Goal: Task Accomplishment & Management: Manage account settings

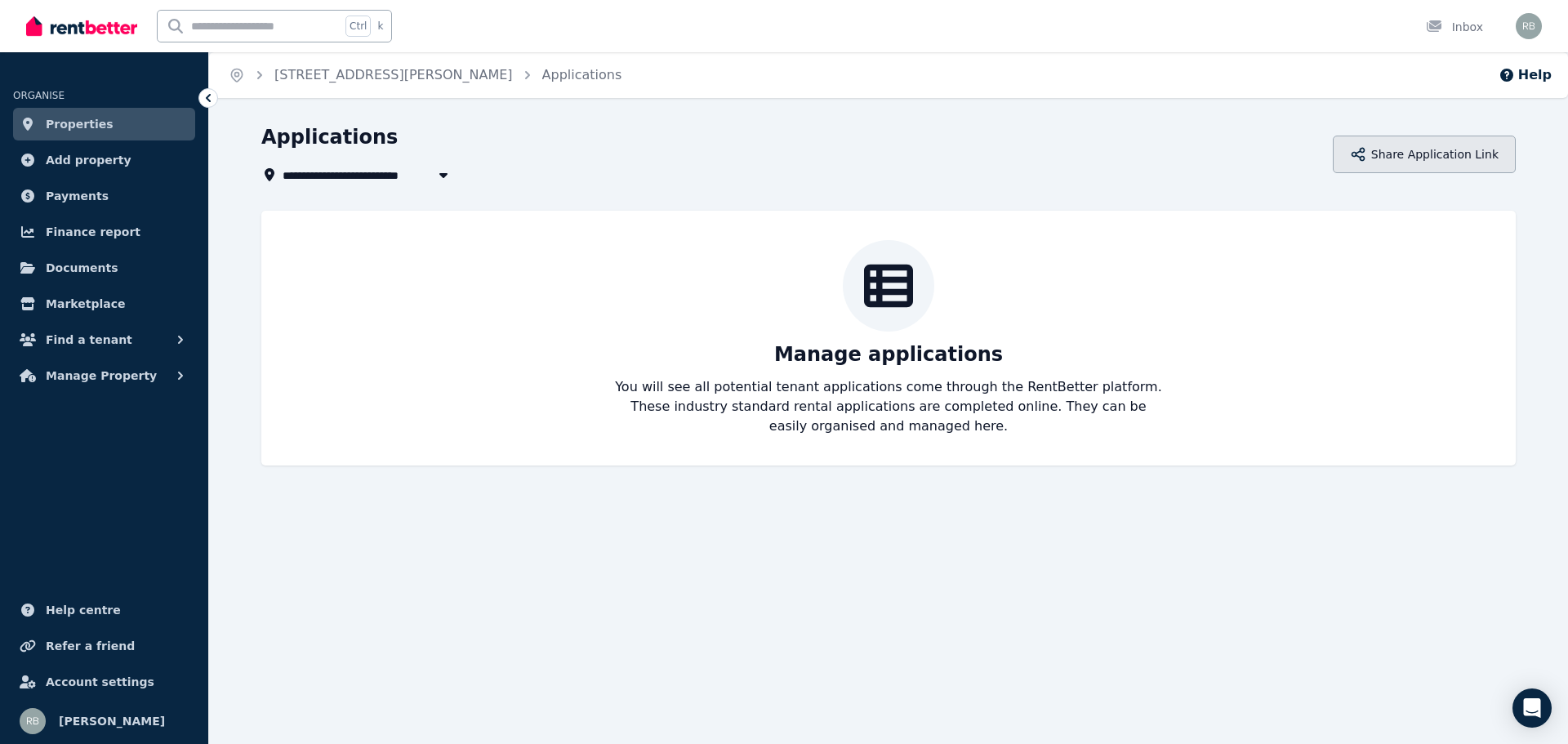
click at [1410, 155] on button "Share Application Link" at bounding box center [1424, 154] width 183 height 37
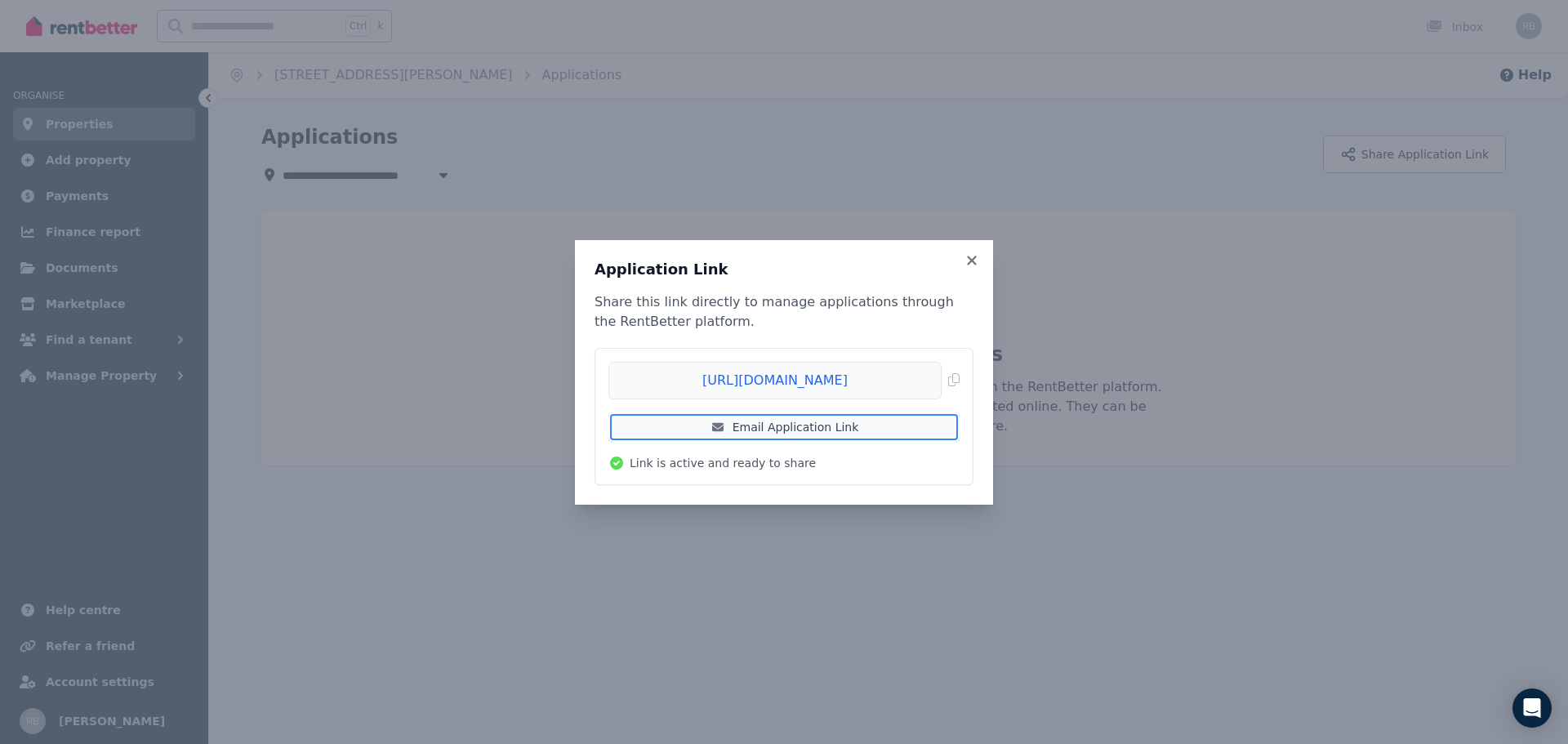
click at [792, 428] on link "Email Application Link" at bounding box center [784, 427] width 351 height 29
click at [800, 413] on link "Email Application Link" at bounding box center [784, 427] width 351 height 29
click at [787, 427] on link "Email Application Link" at bounding box center [784, 427] width 351 height 29
click at [953, 380] on span "Copied!" at bounding box center [784, 380] width 351 height 37
click at [969, 263] on icon at bounding box center [971, 260] width 9 height 9
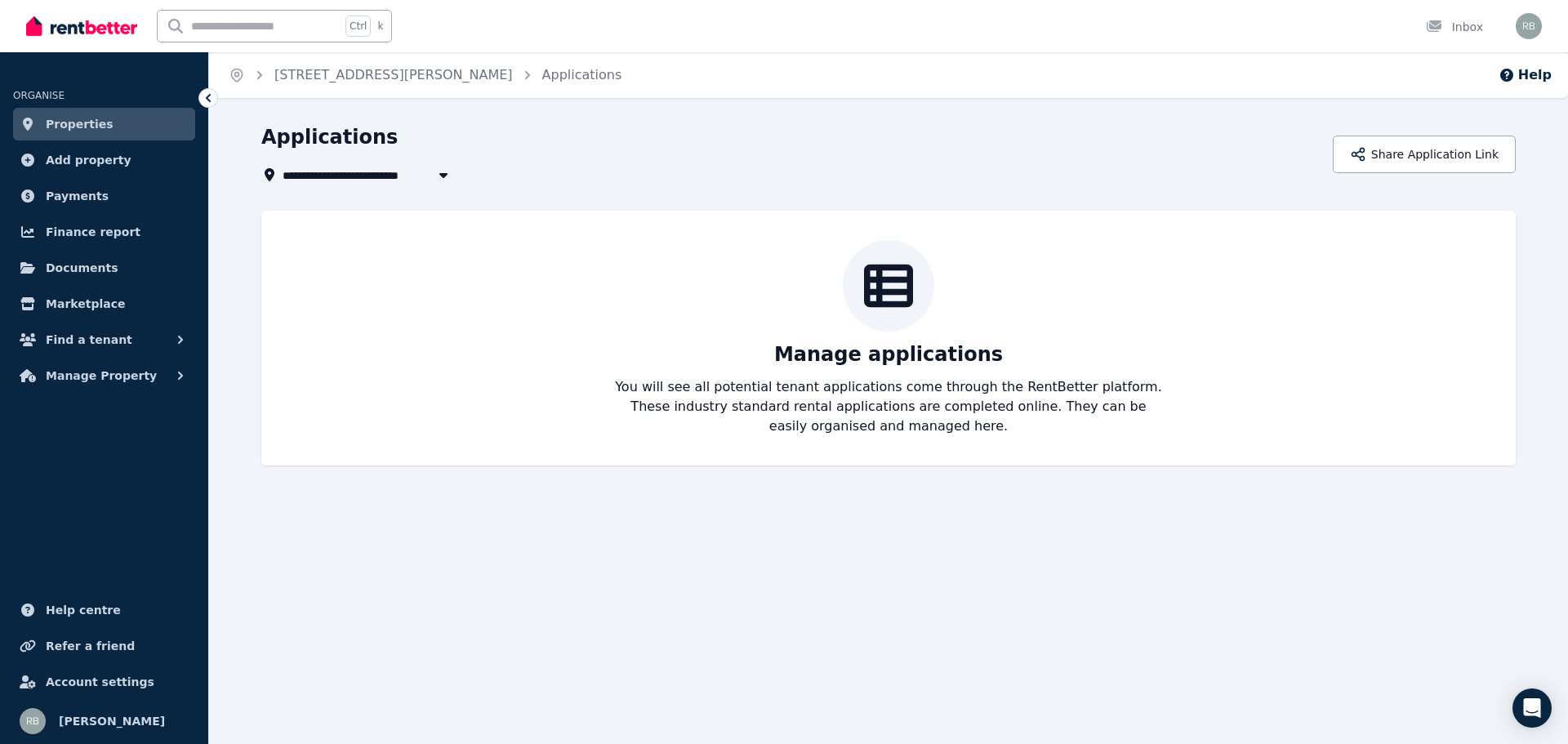
click at [875, 279] on icon at bounding box center [888, 286] width 49 height 43
click at [824, 350] on p "Manage applications" at bounding box center [888, 354] width 228 height 26
click at [912, 371] on div "Manage applications You will see all potential tenant applications come through…" at bounding box center [888, 338] width 1222 height 196
click at [787, 385] on p "You will see all potential tenant applications come through the RentBetter plat…" at bounding box center [888, 407] width 549 height 59
click at [1428, 158] on button "Share Application Link" at bounding box center [1424, 154] width 183 height 37
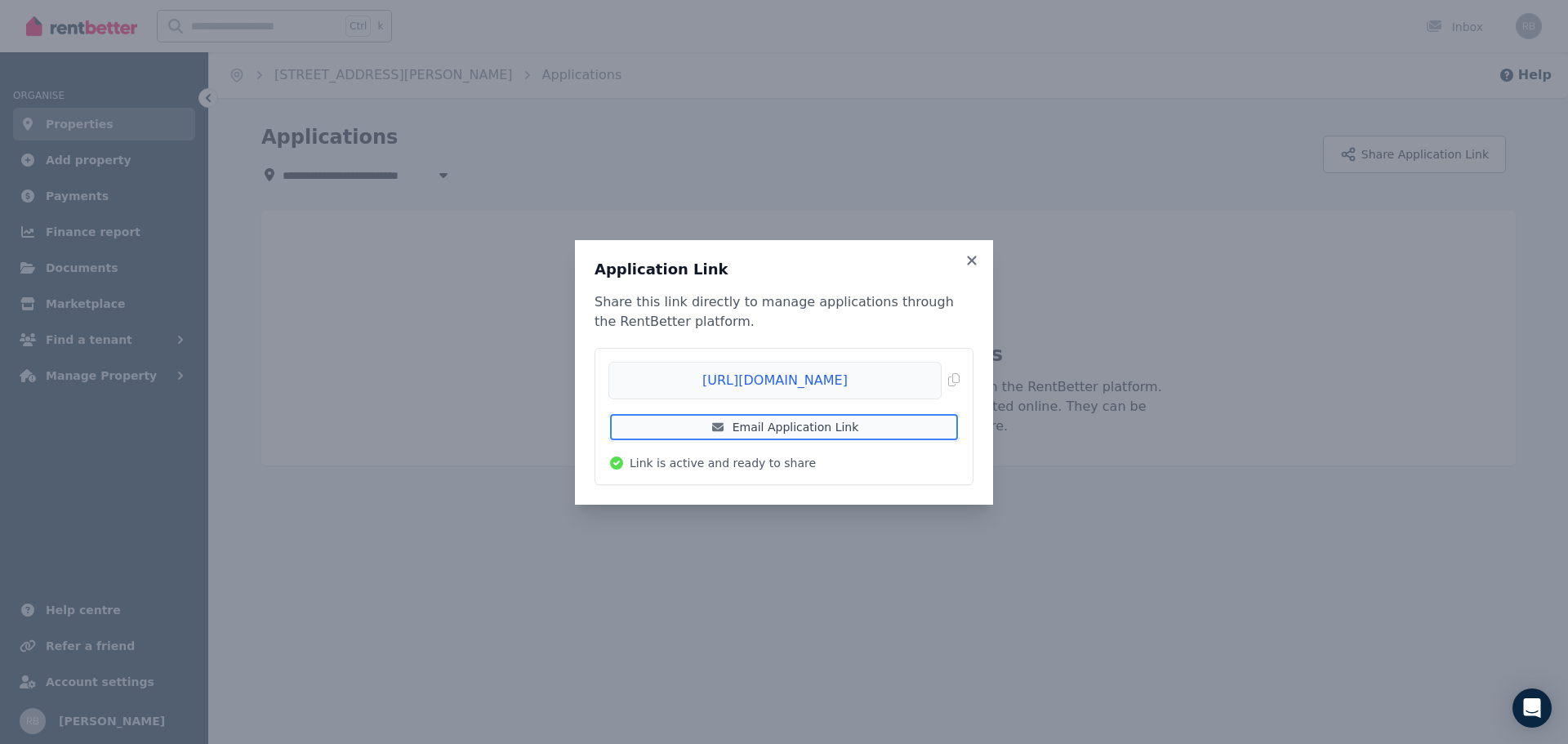
click at [793, 427] on link "Email Application Link" at bounding box center [784, 427] width 351 height 29
click at [964, 261] on icon at bounding box center [972, 260] width 17 height 15
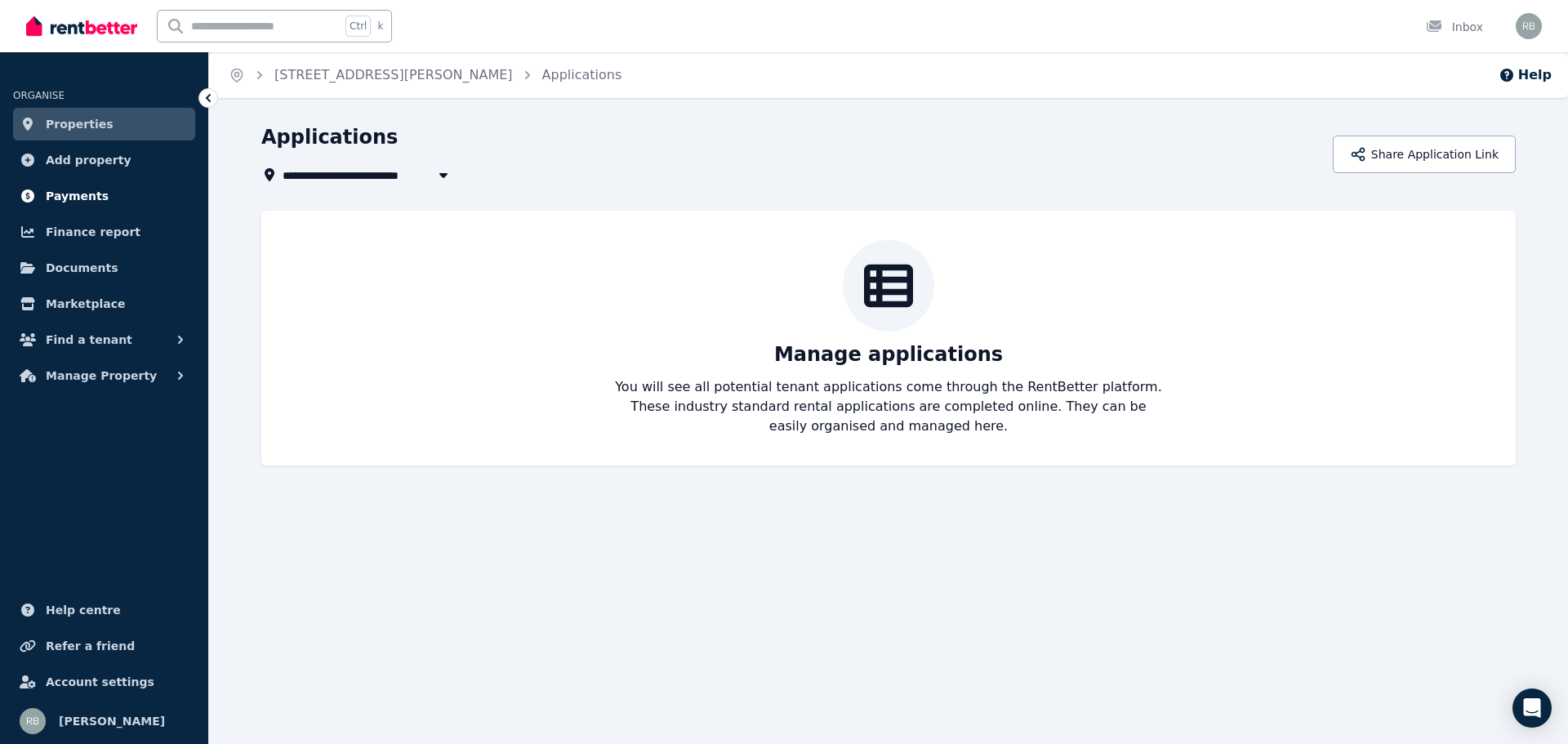
click at [89, 190] on span "Payments" at bounding box center [77, 196] width 63 height 20
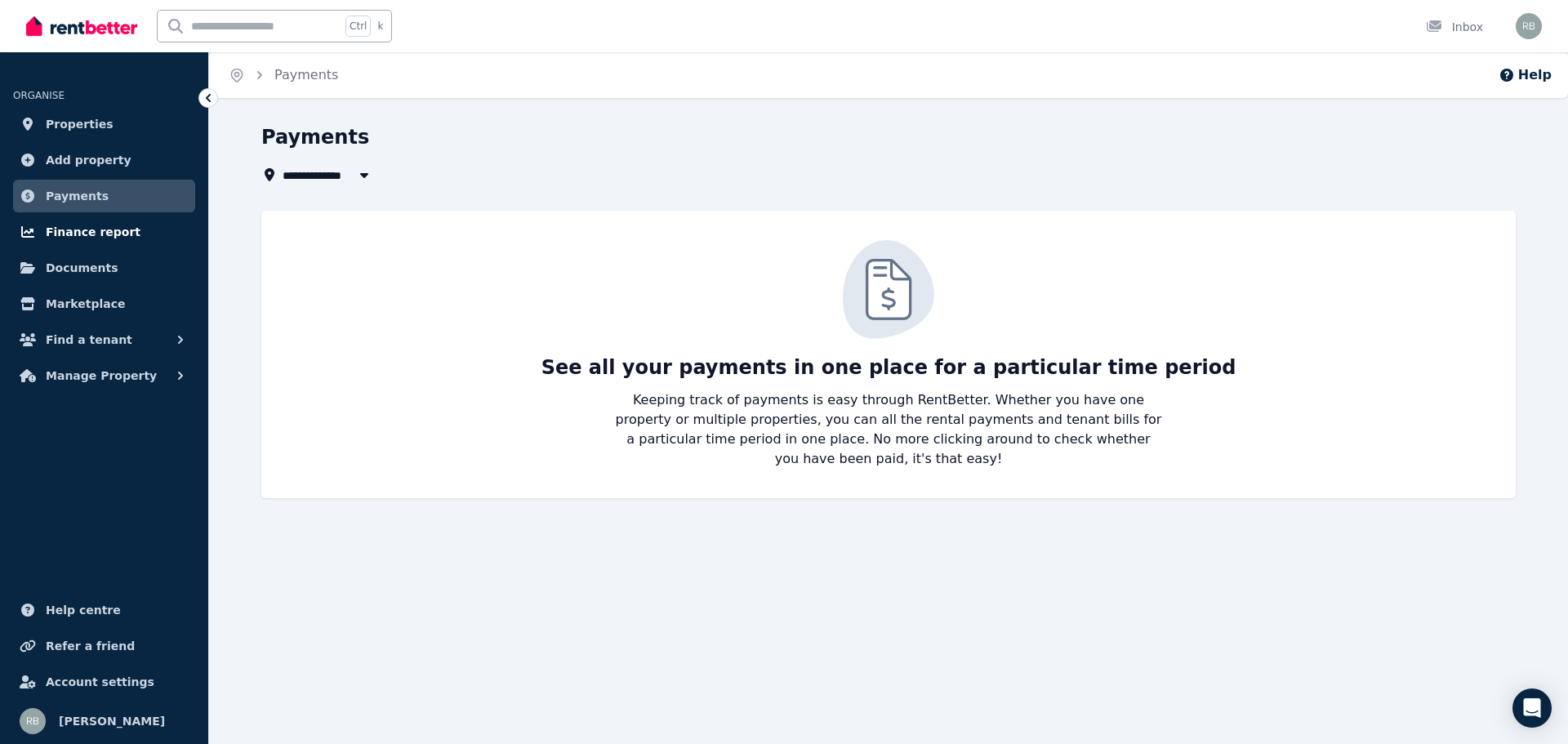
click at [91, 234] on span "Finance report" at bounding box center [93, 232] width 95 height 20
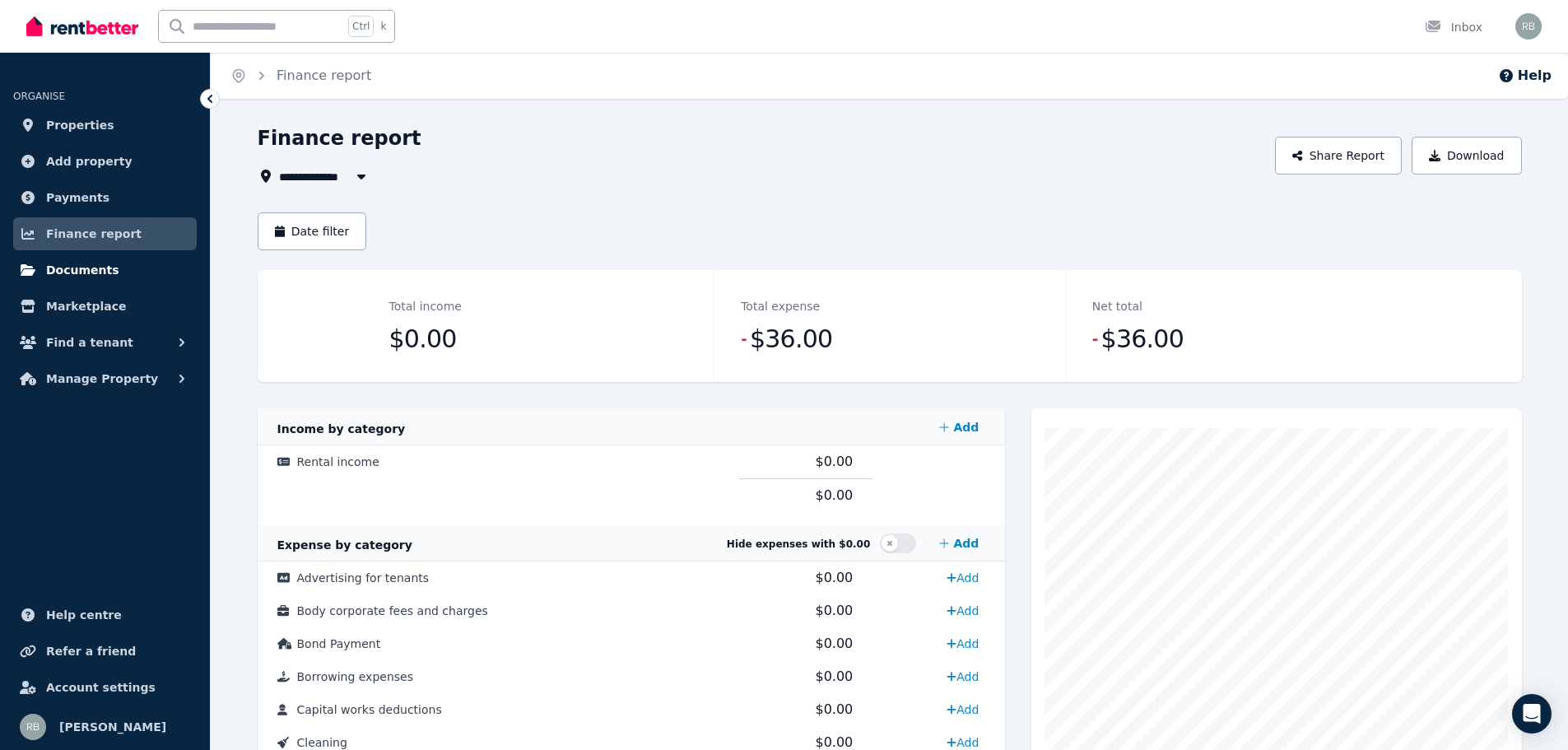
click at [105, 269] on span "Documents" at bounding box center [83, 270] width 73 height 20
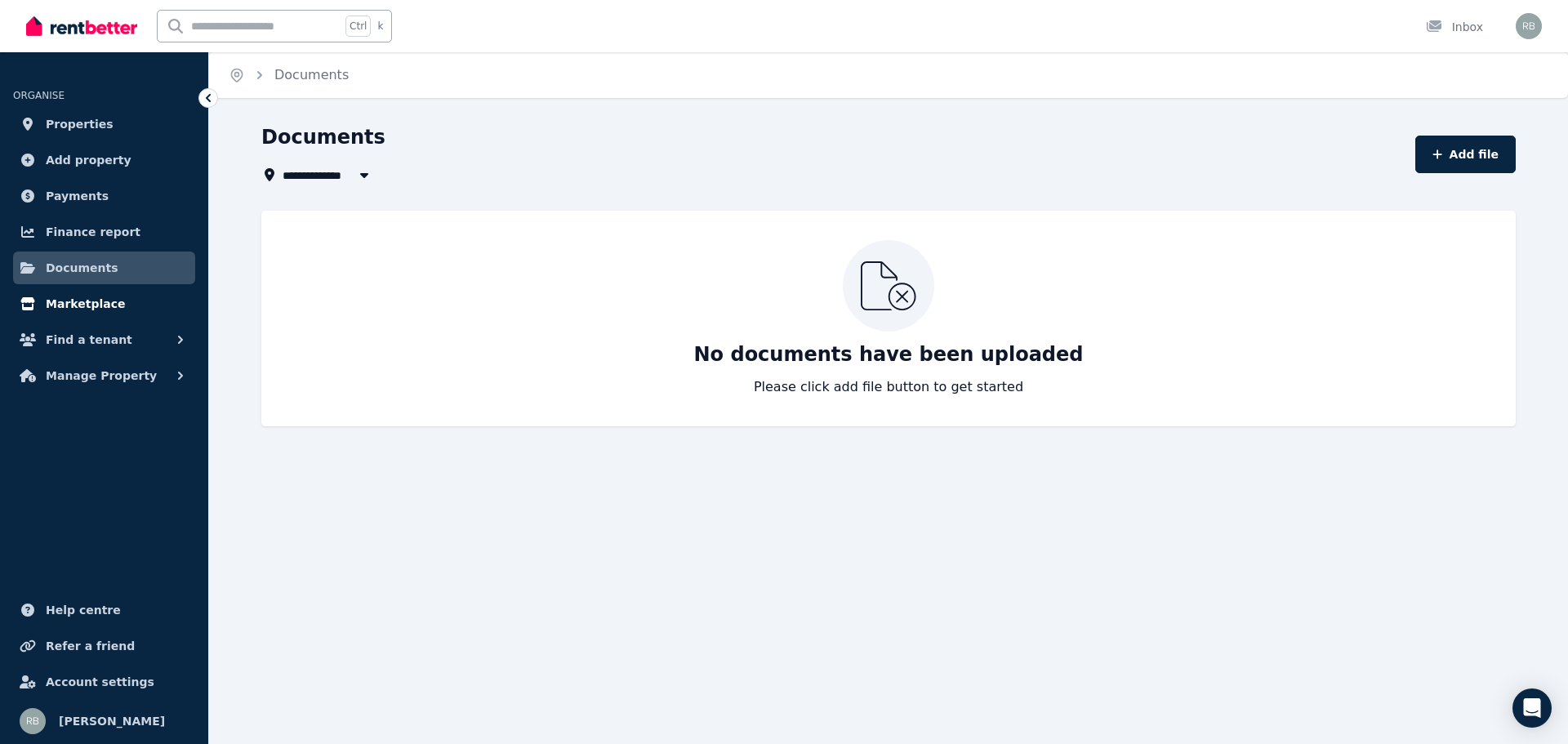
click at [101, 292] on link "Marketplace" at bounding box center [104, 303] width 182 height 32
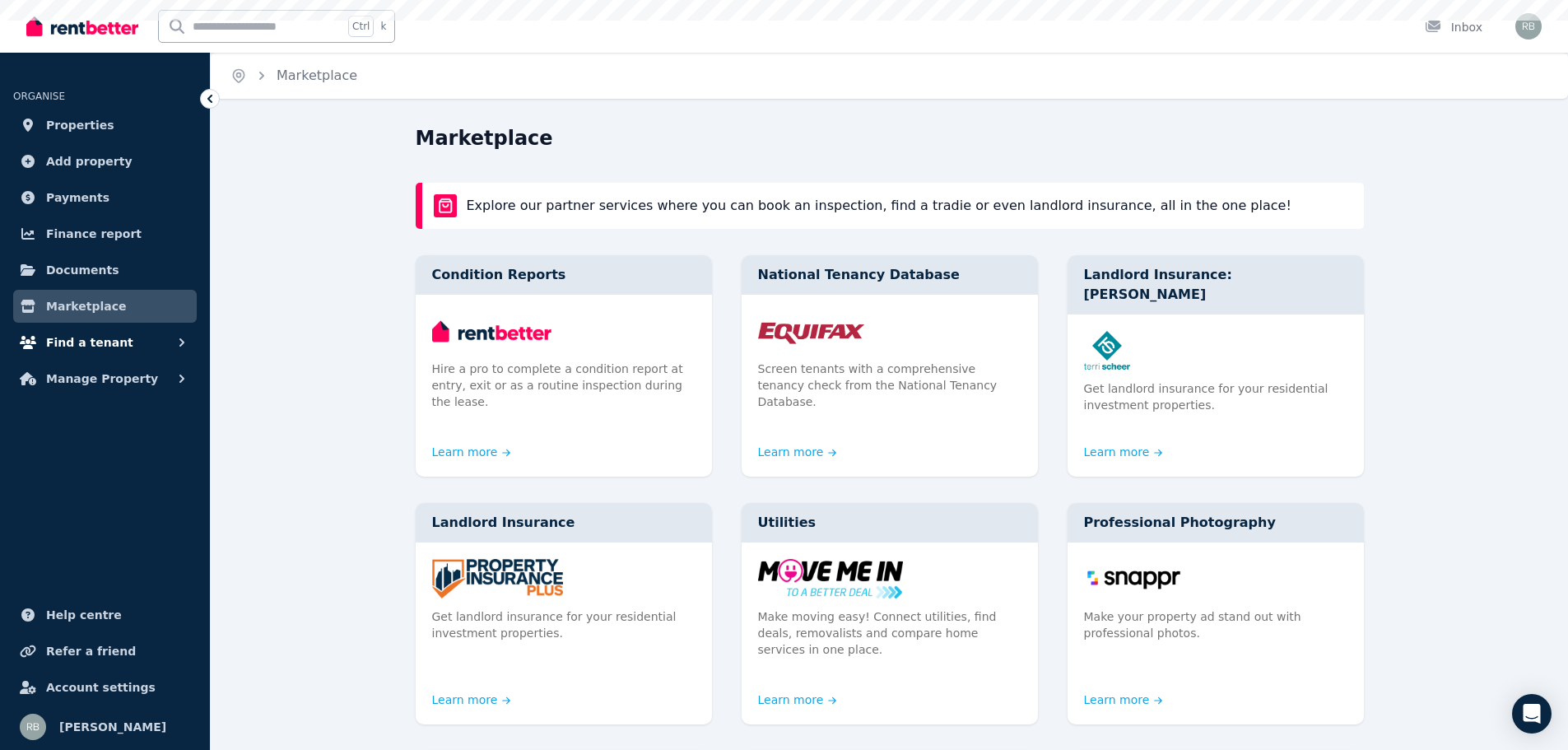
click at [106, 330] on button "Find a tenant" at bounding box center [105, 342] width 184 height 33
click at [112, 375] on span "Listings" at bounding box center [127, 378] width 111 height 20
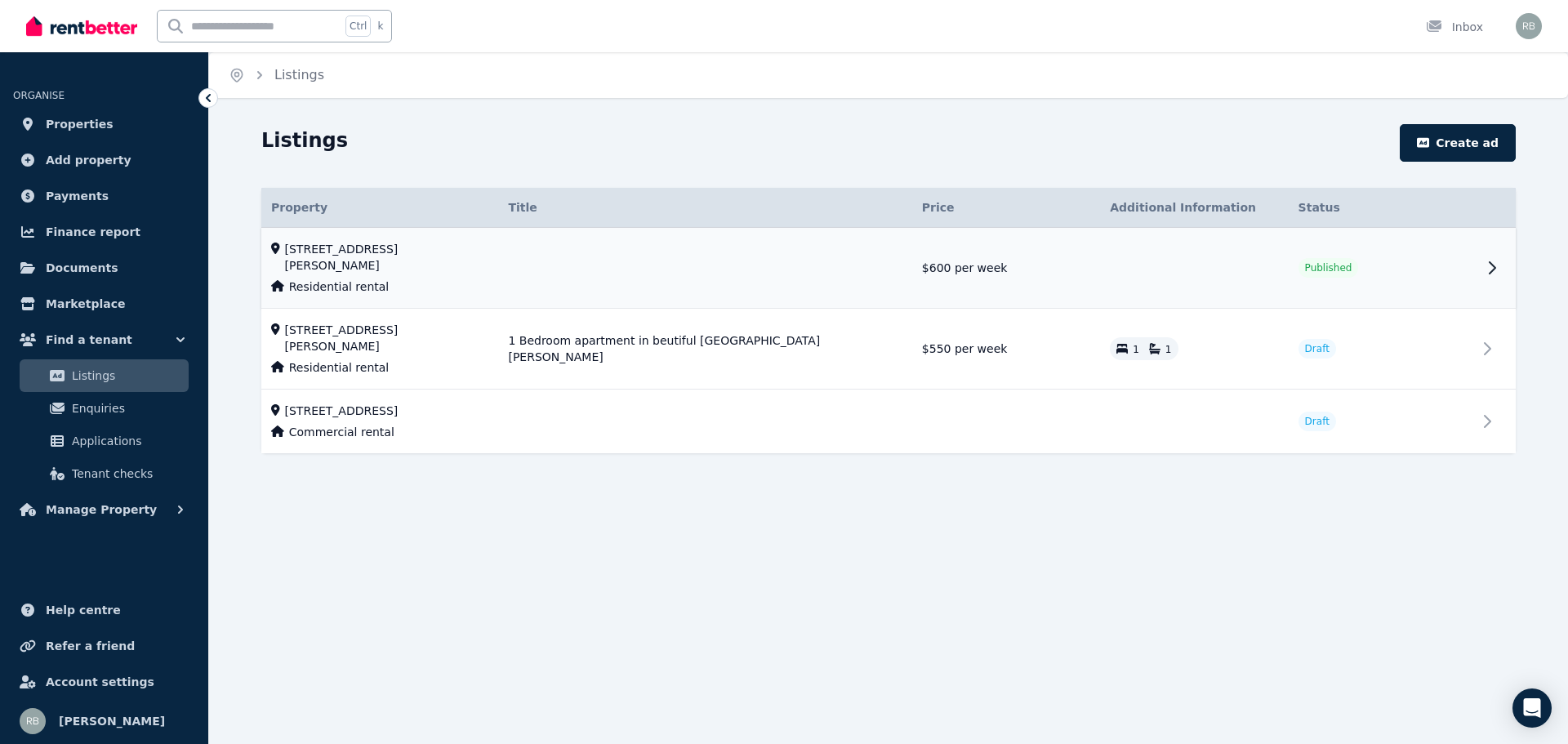
click at [996, 259] on td "$600 per week" at bounding box center [1006, 268] width 188 height 80
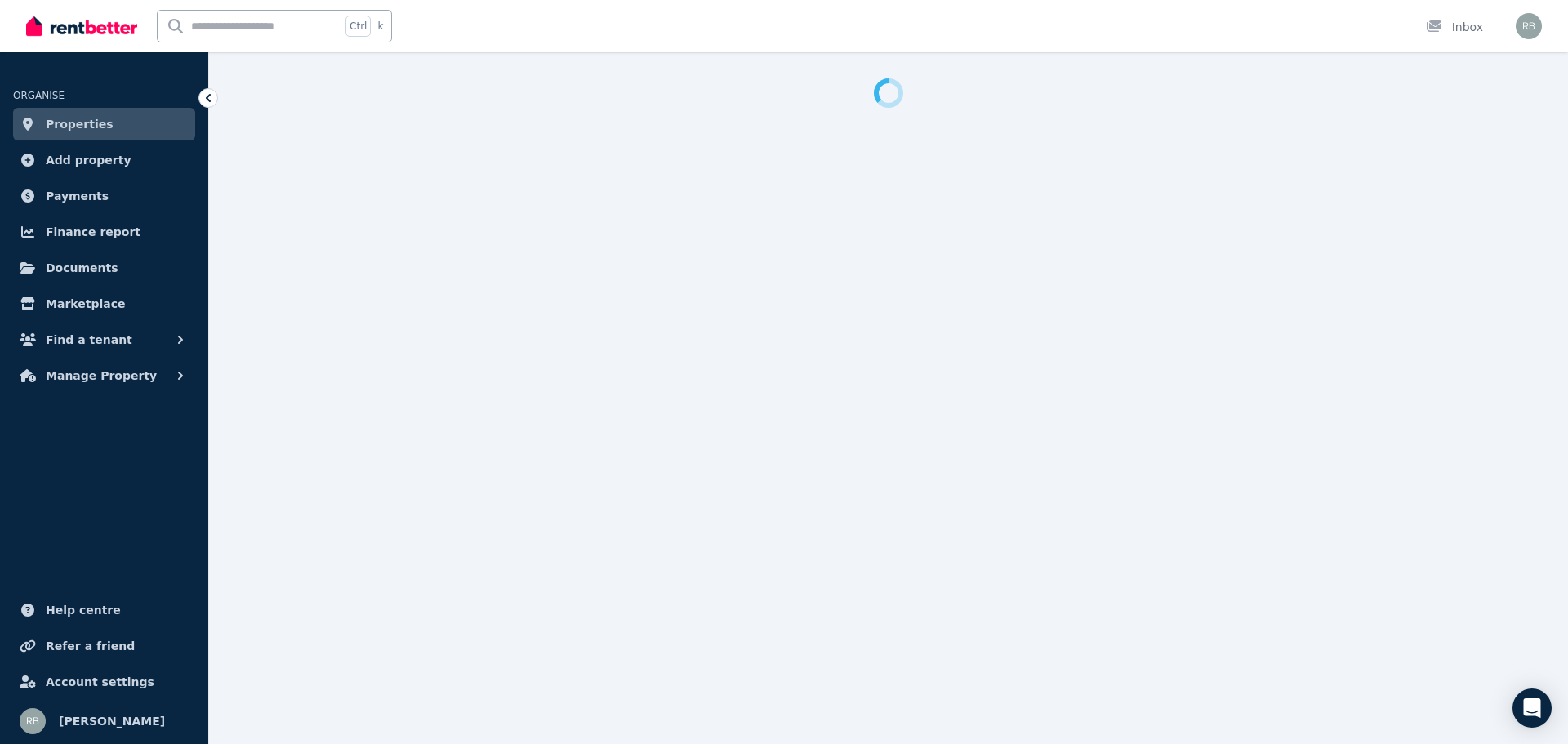
select select "***"
select select "**********"
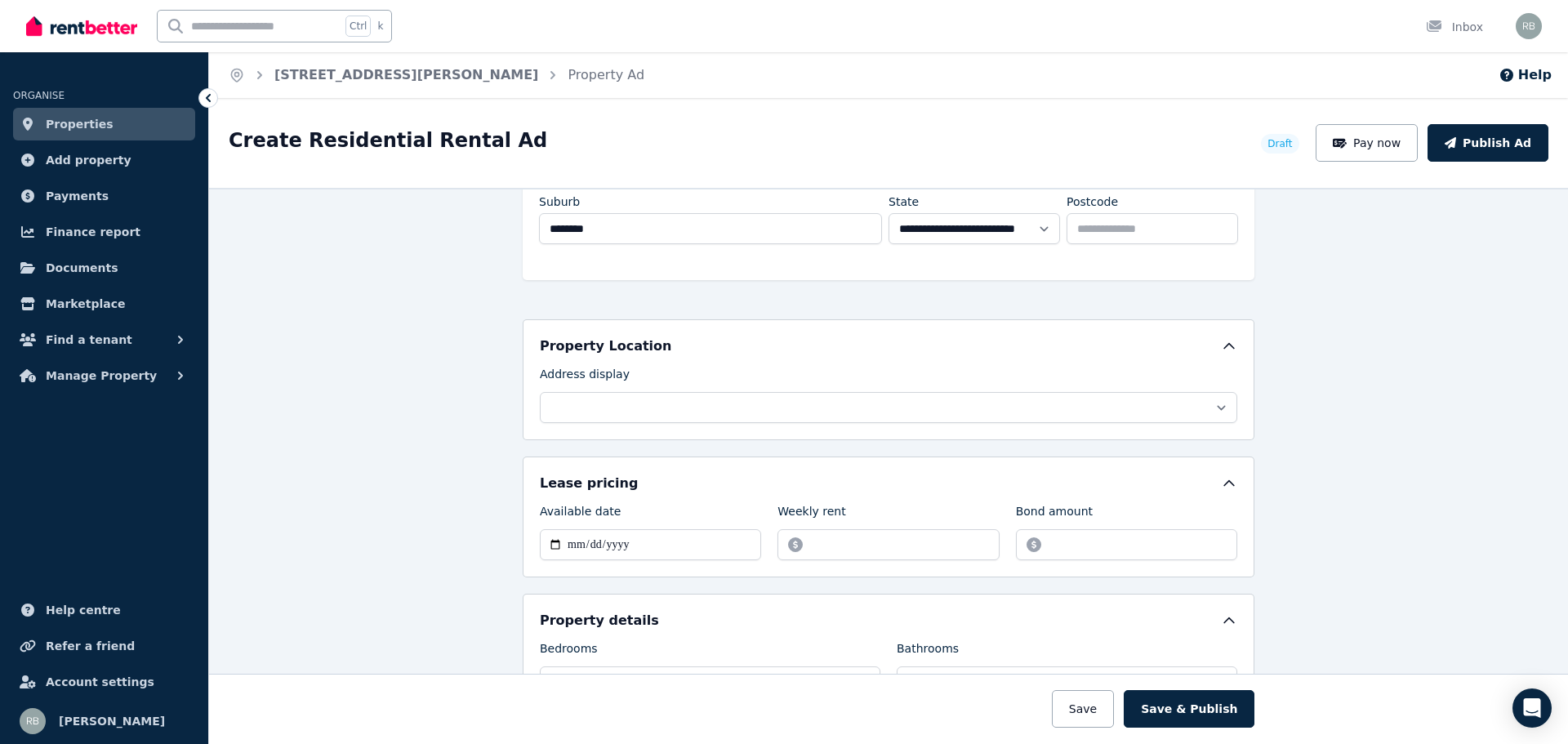
scroll to position [326, 0]
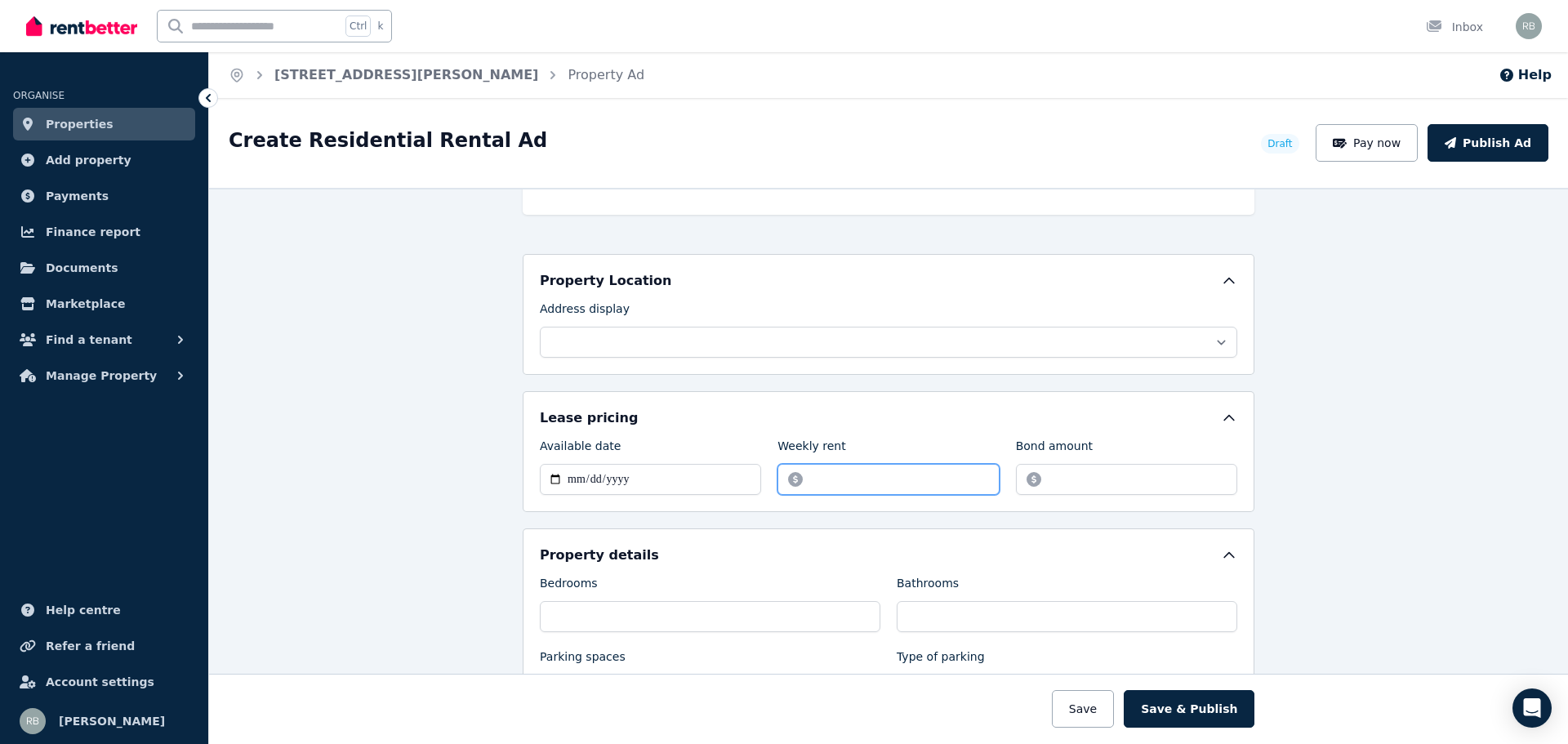
click at [907, 476] on input "******" at bounding box center [888, 479] width 222 height 31
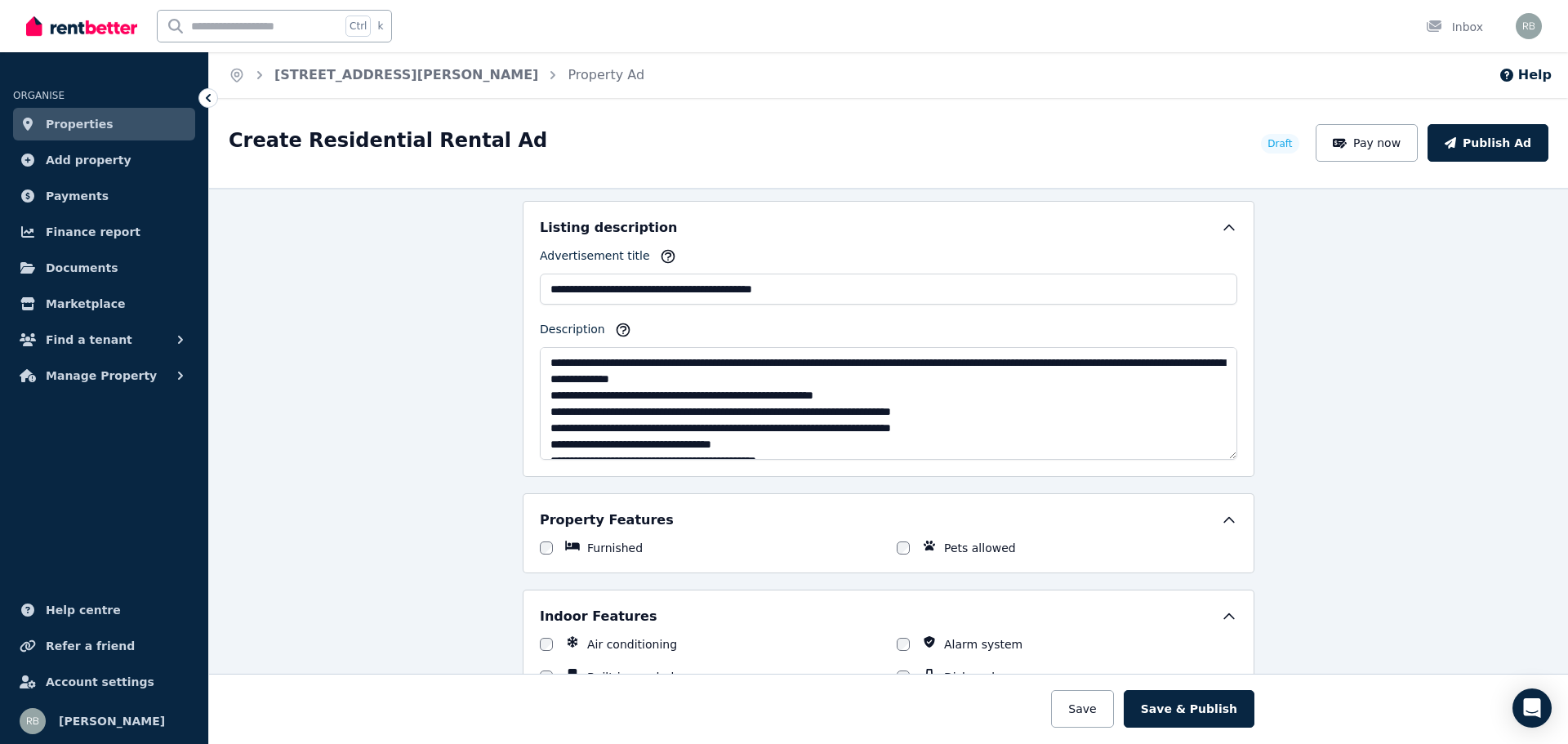
scroll to position [979, 0]
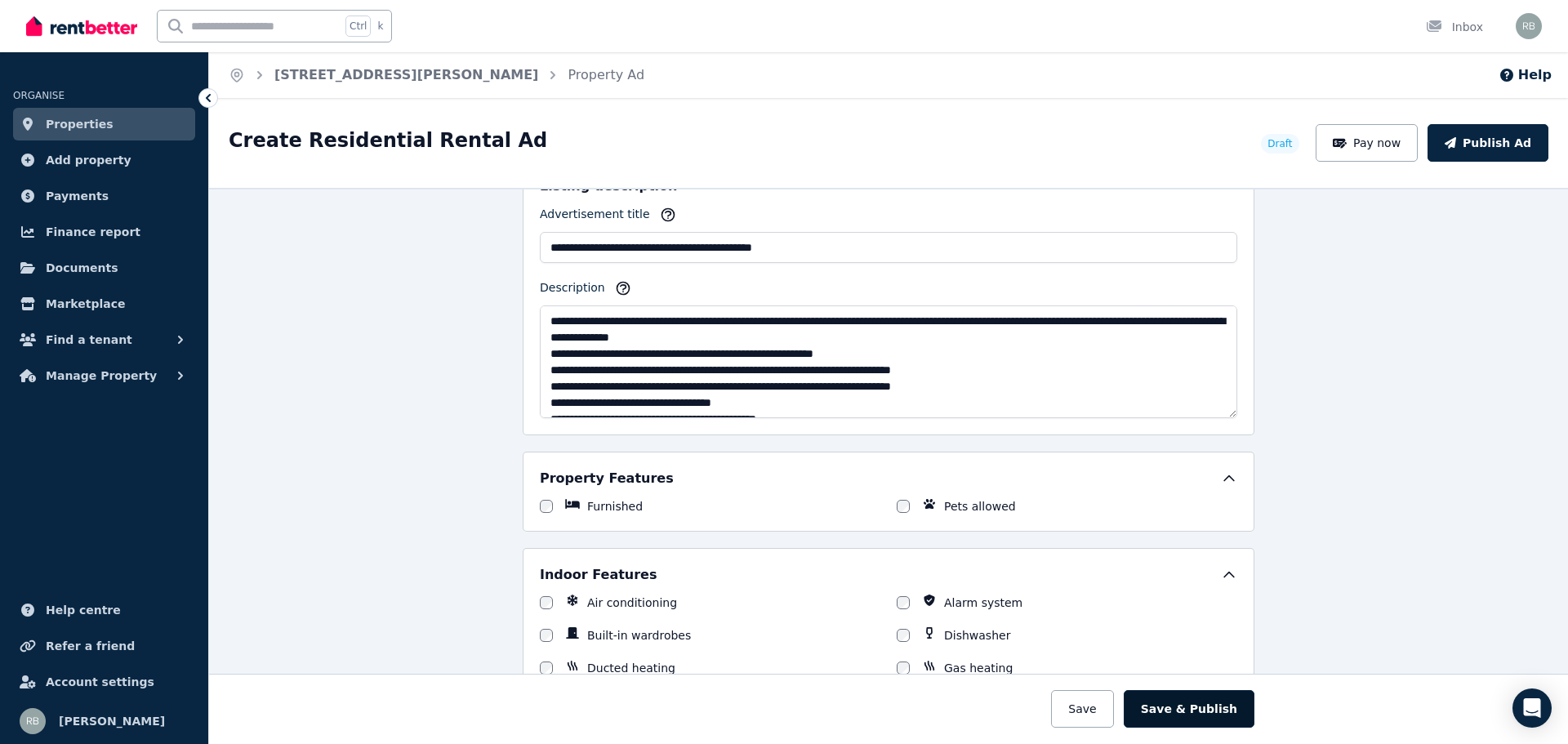
click at [1201, 711] on button "Save & Publish" at bounding box center [1189, 709] width 130 height 37
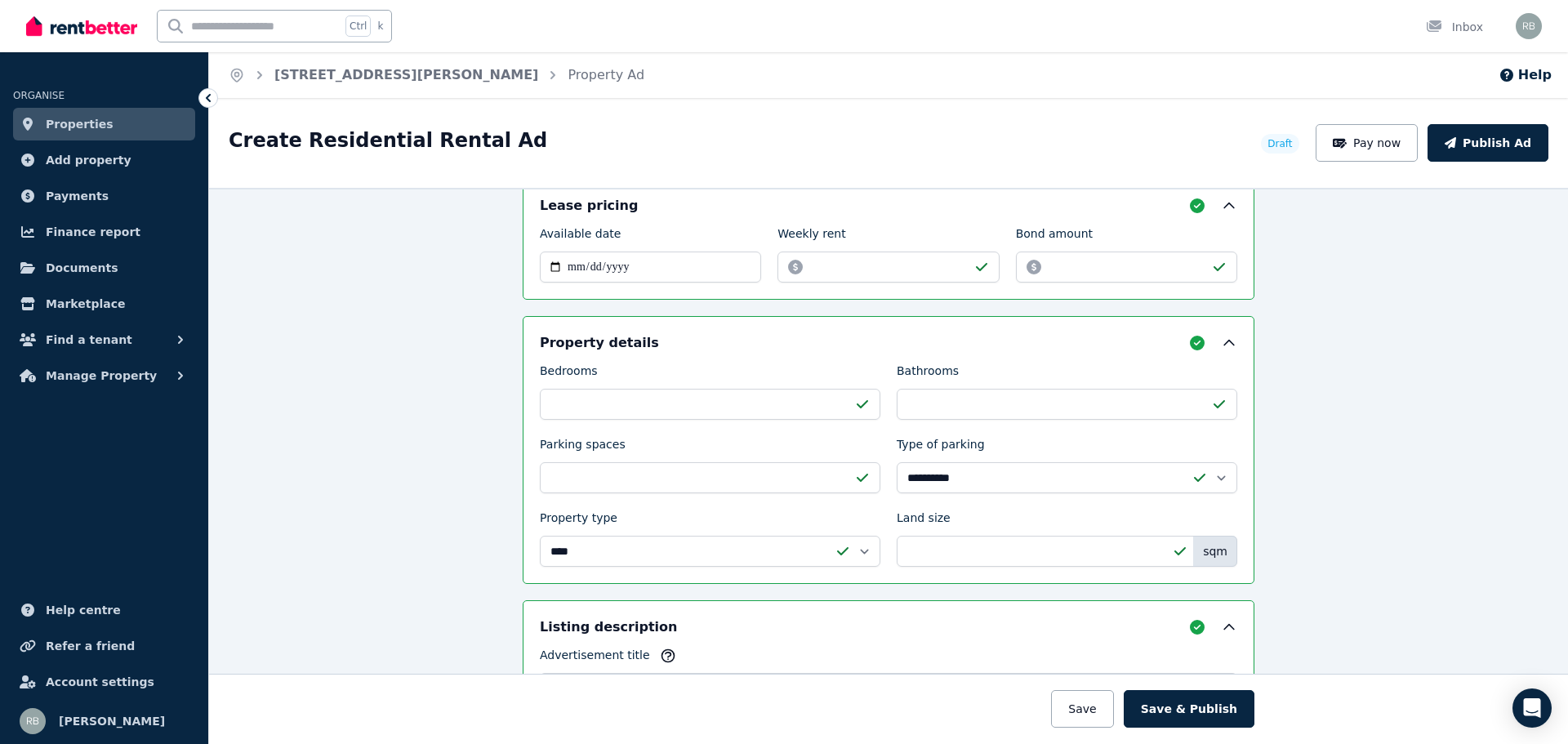
scroll to position [457, 0]
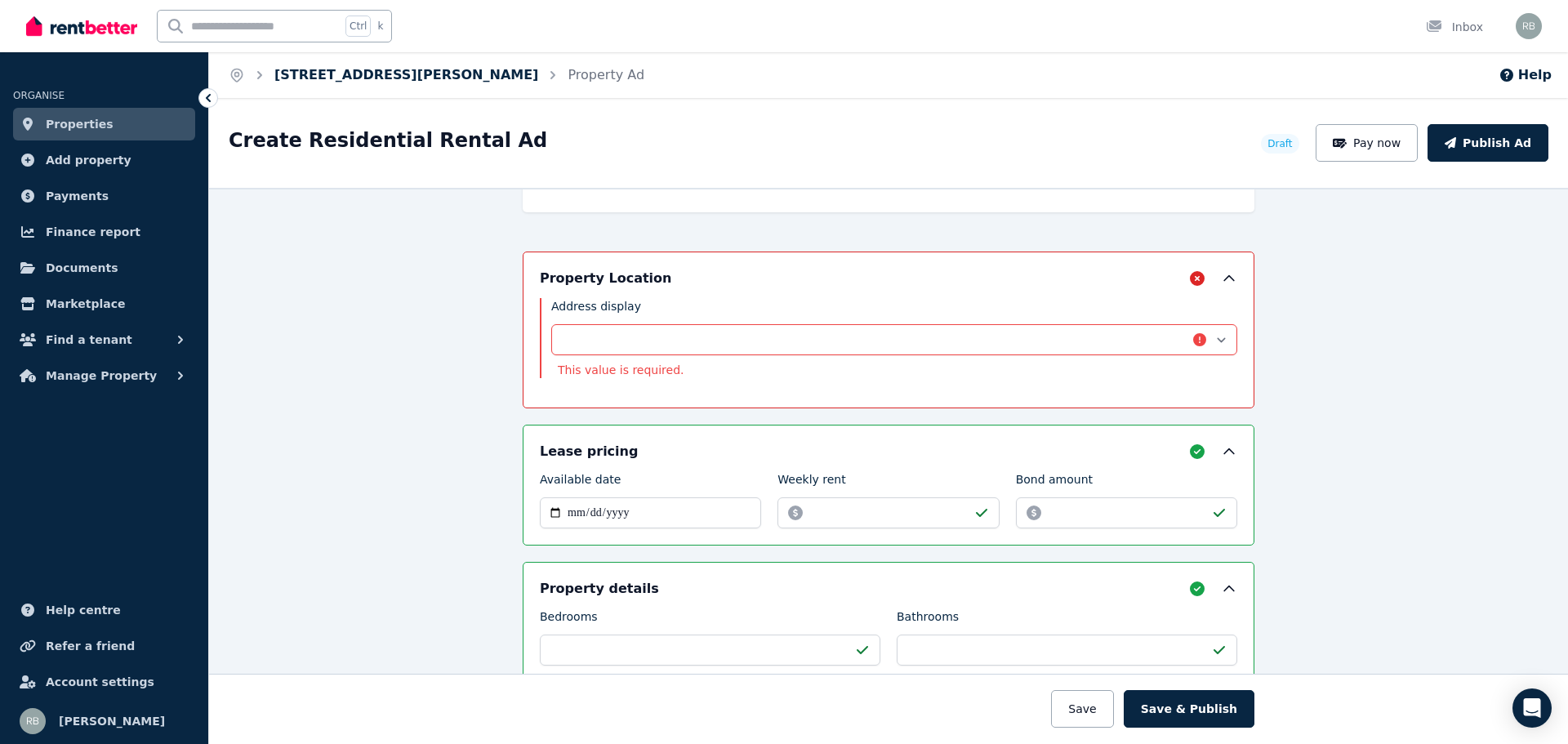
click at [417, 78] on link "[STREET_ADDRESS][PERSON_NAME]" at bounding box center [406, 74] width 264 height 16
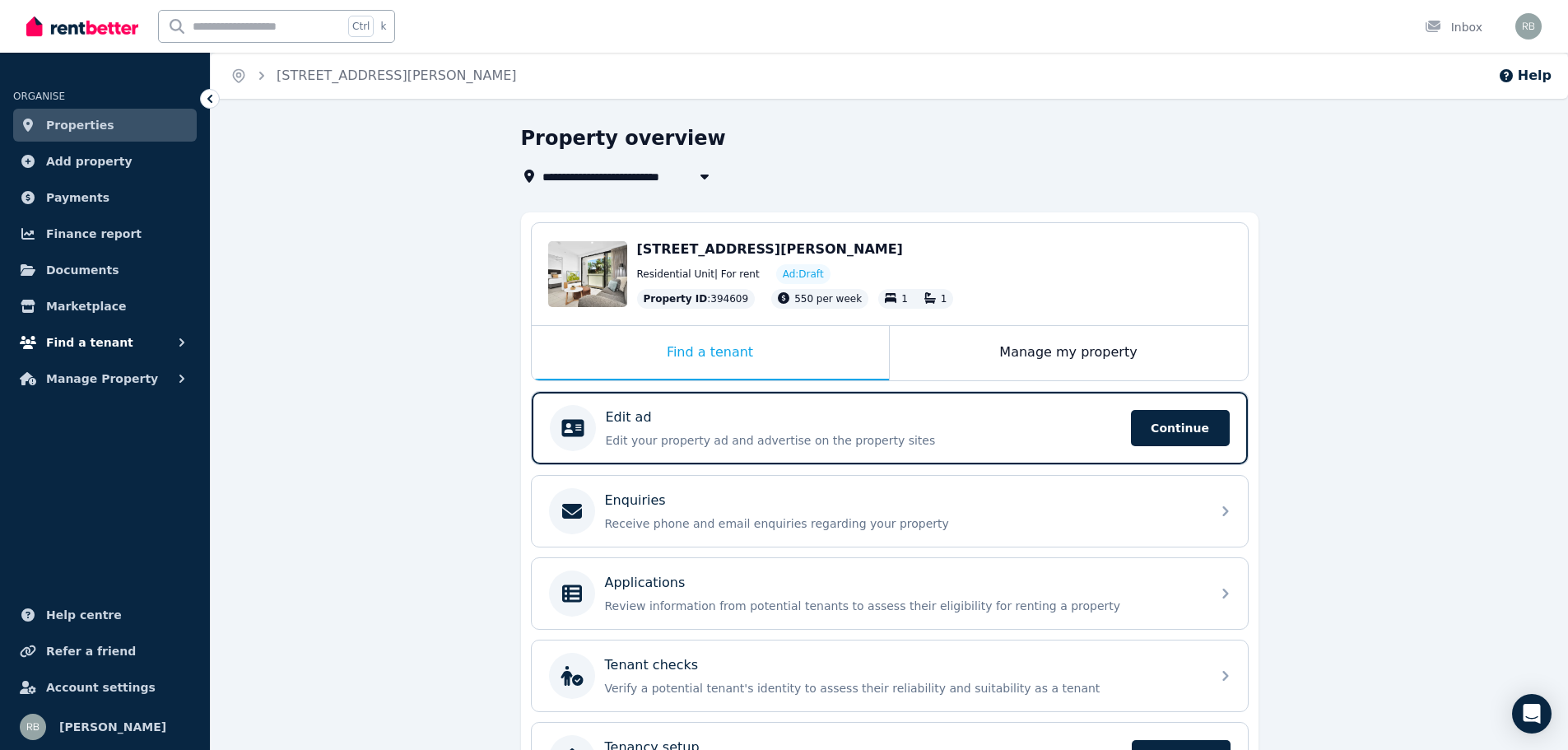
click at [86, 344] on span "Find a tenant" at bounding box center [90, 342] width 87 height 20
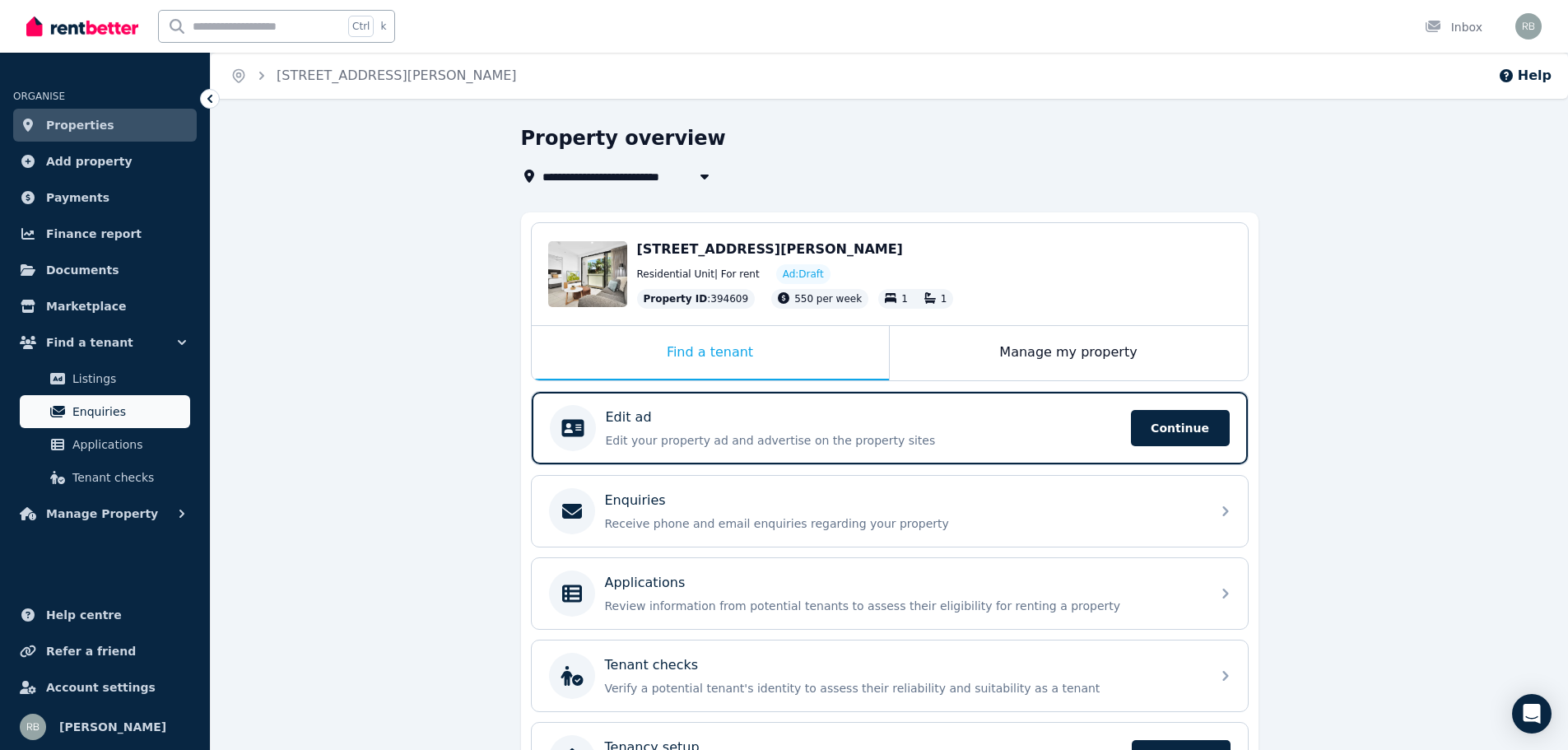
click at [101, 411] on span "Enquiries" at bounding box center [127, 411] width 111 height 20
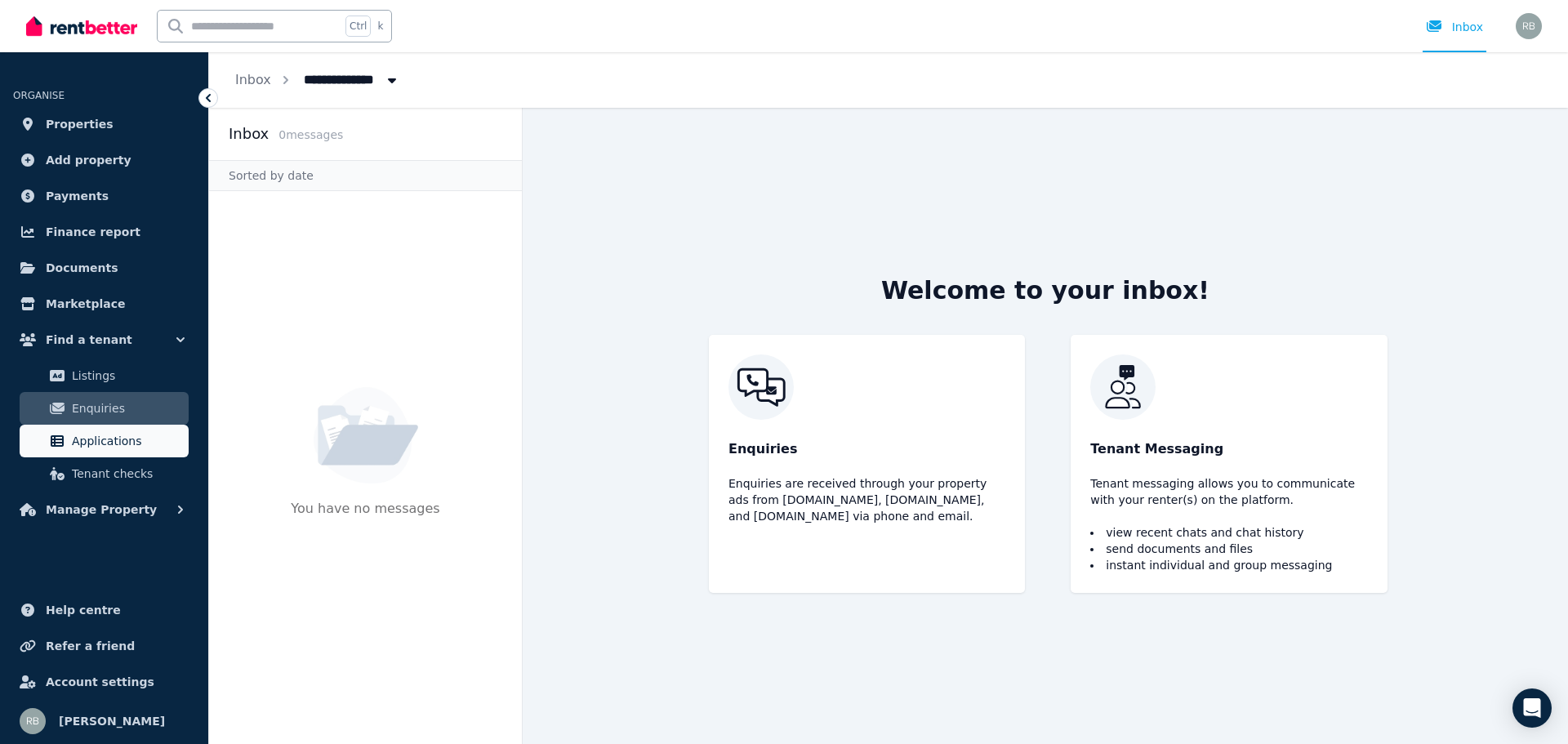
click at [105, 443] on span "Applications" at bounding box center [126, 441] width 110 height 20
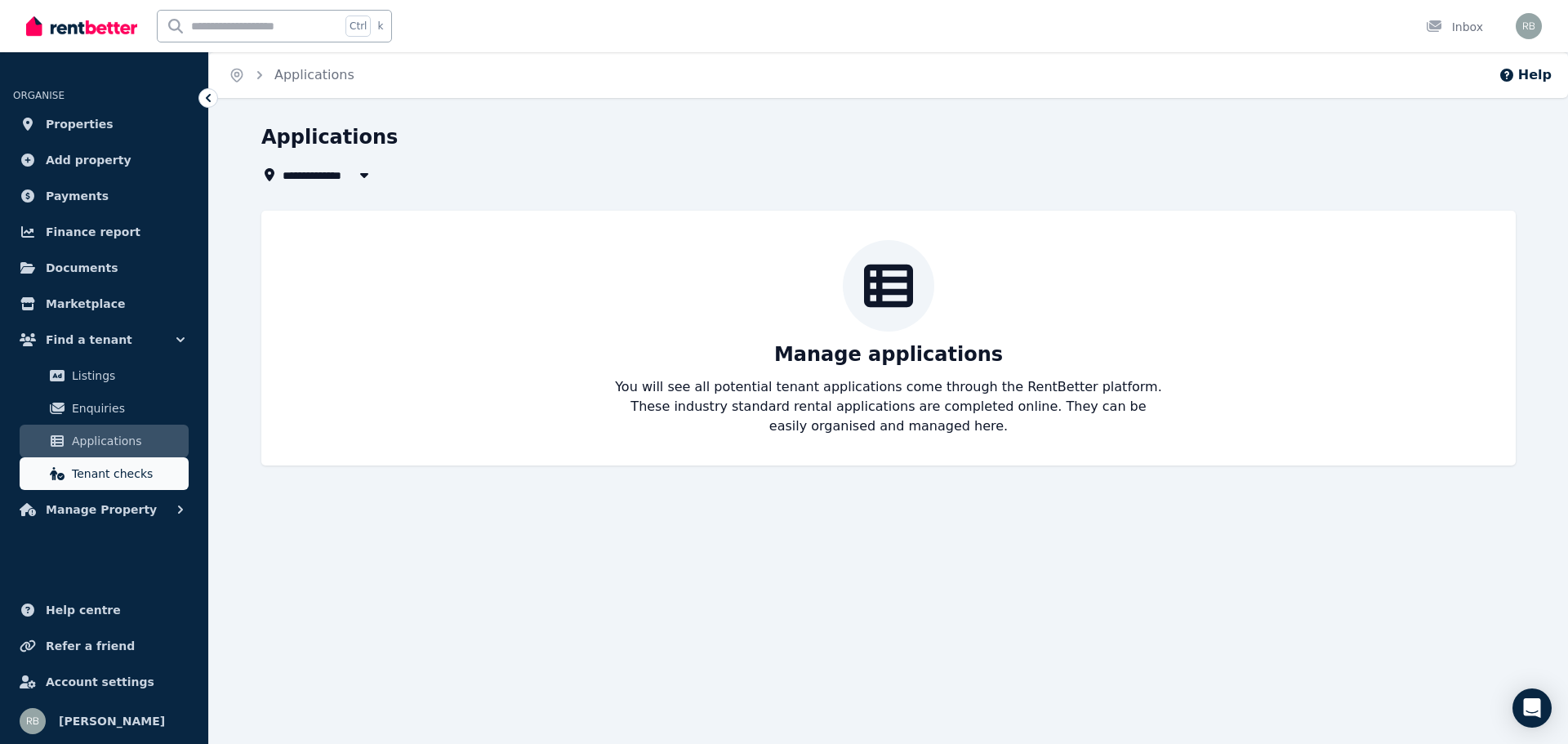
click at [108, 469] on span "Tenant checks" at bounding box center [126, 473] width 110 height 20
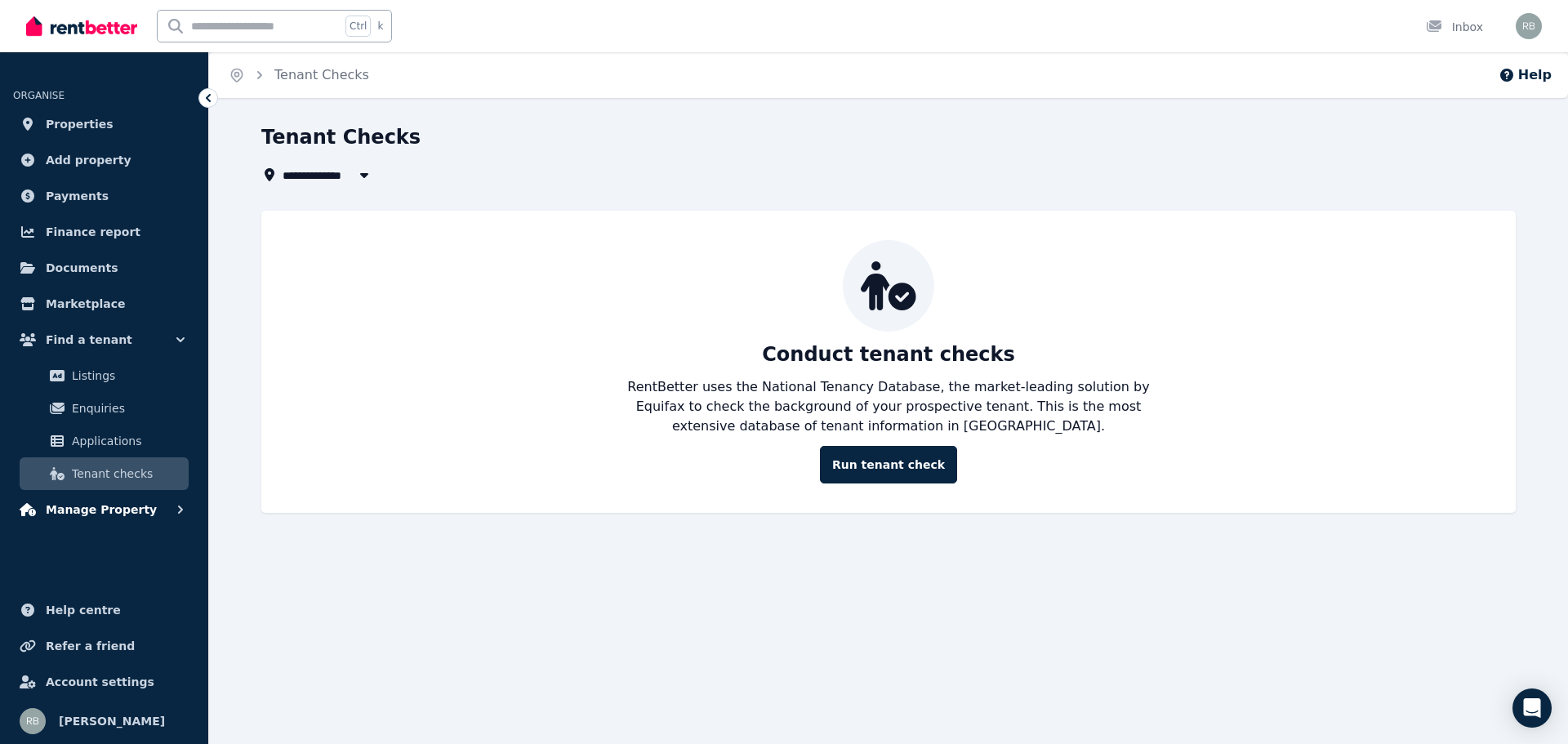
click at [107, 505] on span "Manage Property" at bounding box center [101, 510] width 111 height 20
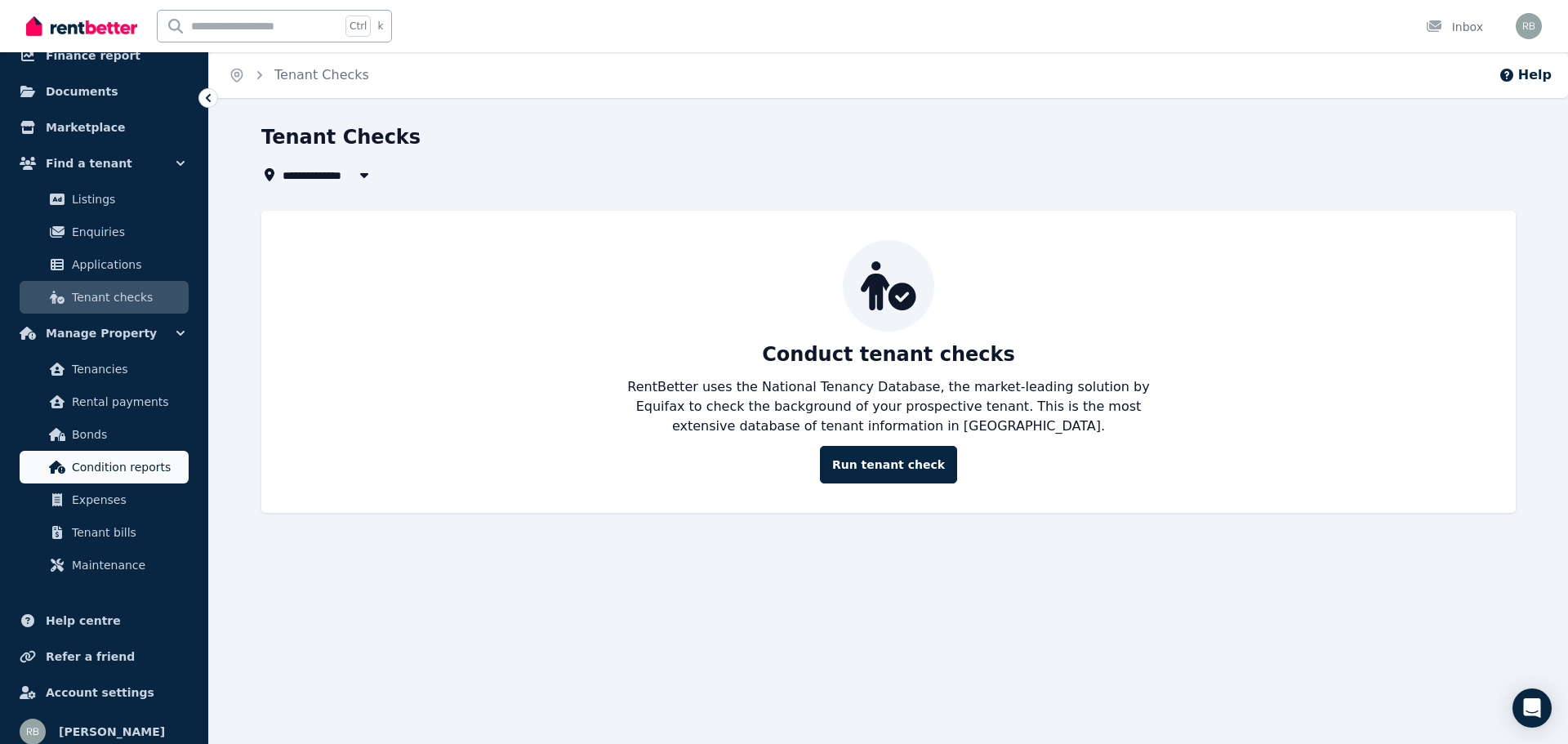
scroll to position [187, 0]
